Goal: Use online tool/utility

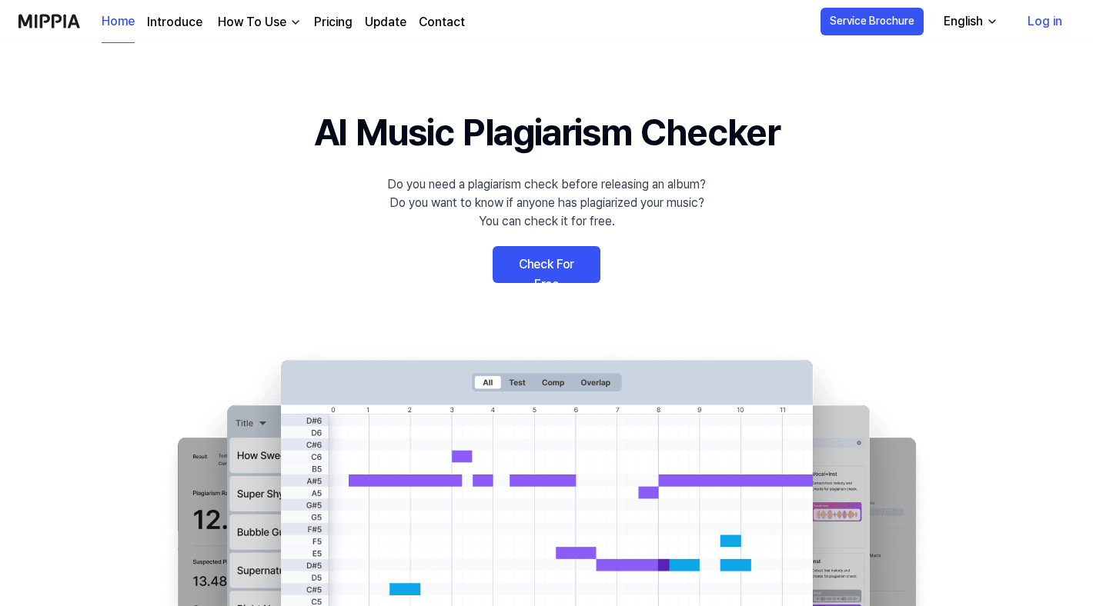
click at [566, 263] on link "Check For Free" at bounding box center [546, 264] width 108 height 37
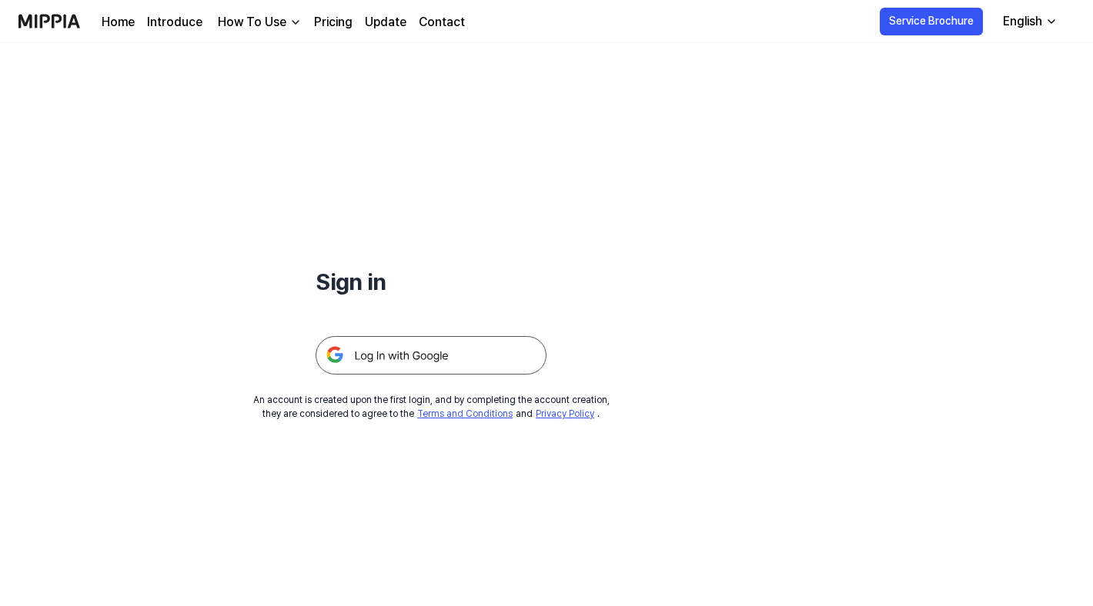
click at [393, 354] on img at bounding box center [430, 355] width 231 height 38
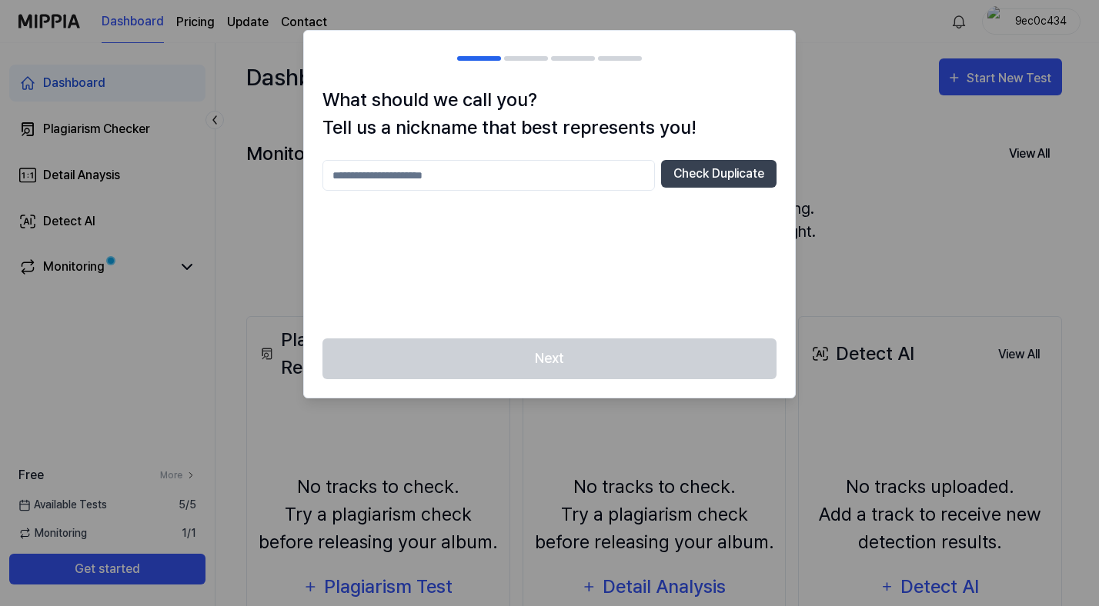
click at [462, 179] on input "text" at bounding box center [488, 175] width 332 height 31
type input "********"
click at [746, 170] on button "Check Duplicate" at bounding box center [718, 174] width 115 height 28
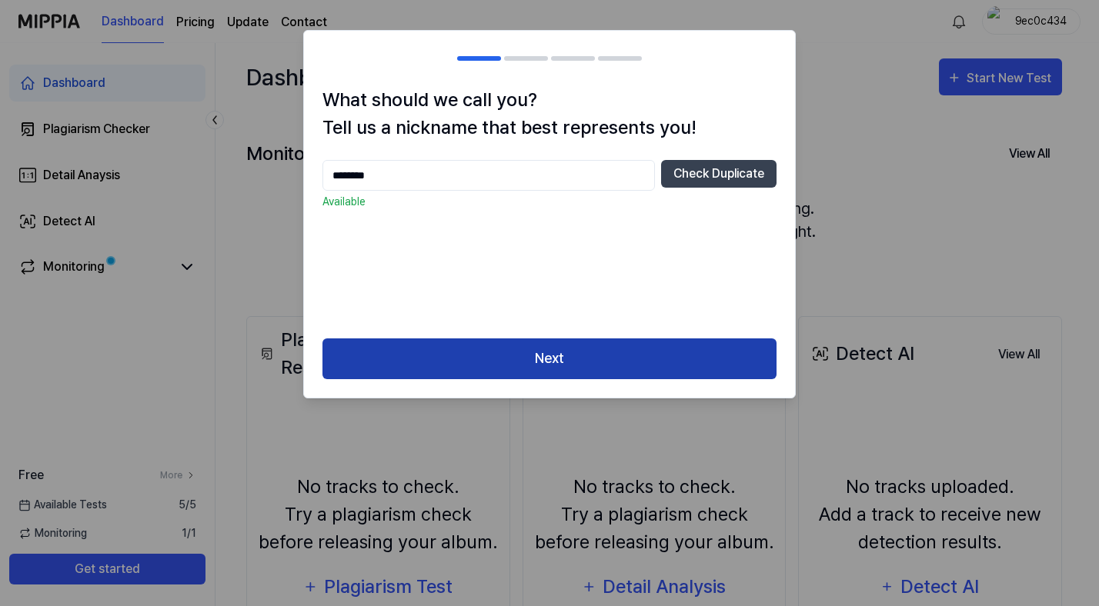
click at [595, 358] on button "Next" at bounding box center [549, 359] width 454 height 41
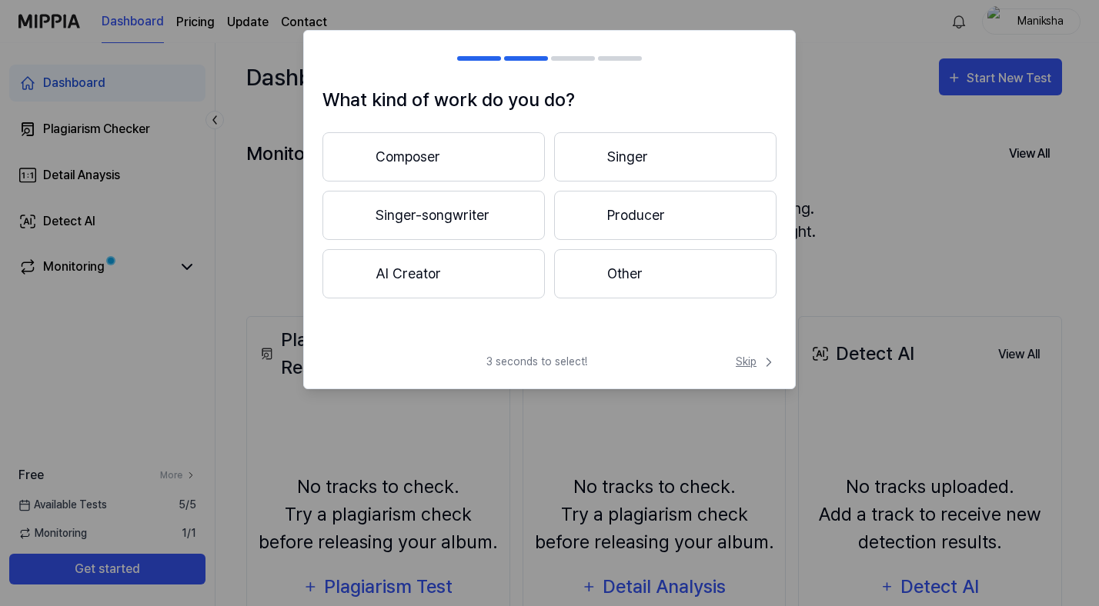
click at [749, 366] on span "Skip" at bounding box center [756, 362] width 41 height 16
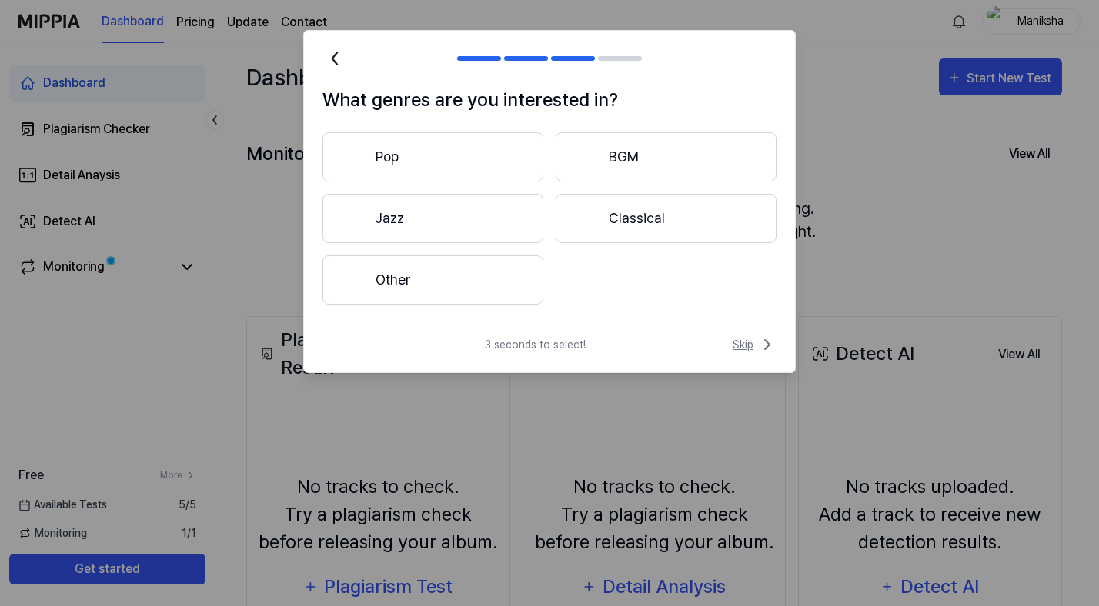
click at [745, 348] on span "Skip" at bounding box center [755, 344] width 44 height 18
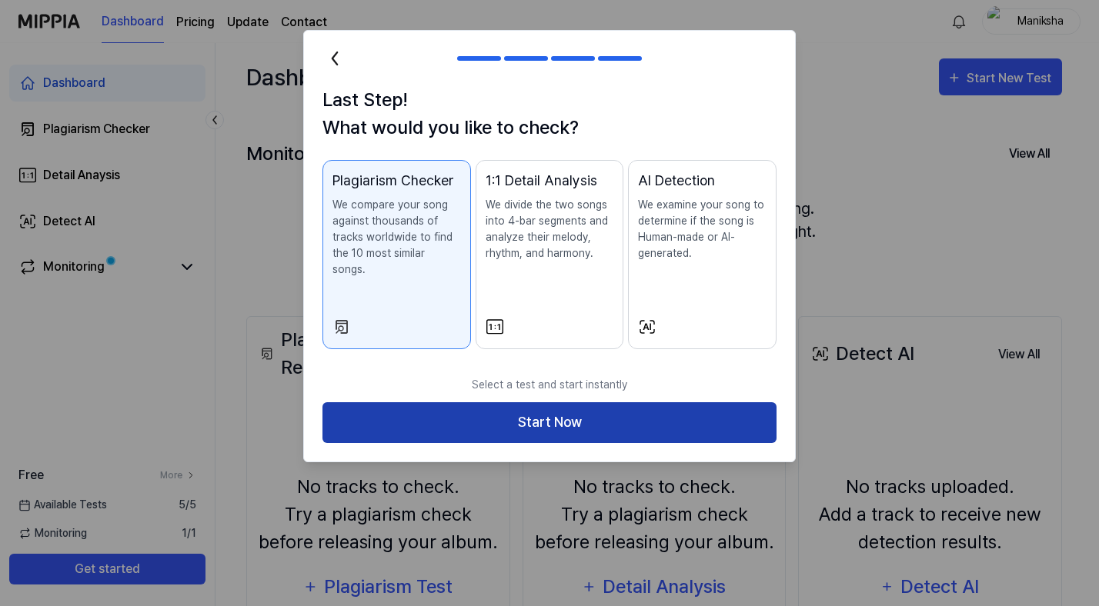
click at [590, 412] on button "Start Now" at bounding box center [549, 422] width 454 height 41
